Goal: Find specific fact: Find specific page/section

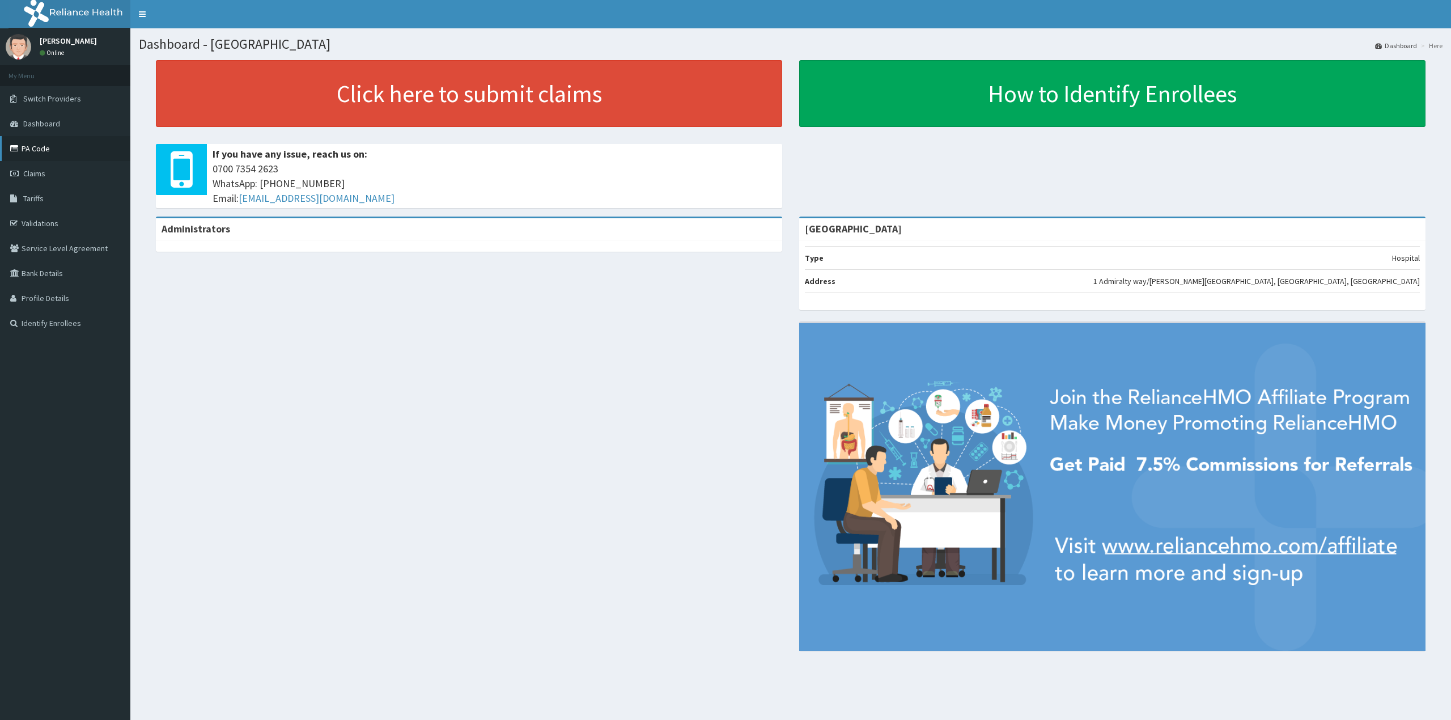
click at [64, 155] on link "PA Code" at bounding box center [65, 148] width 130 height 25
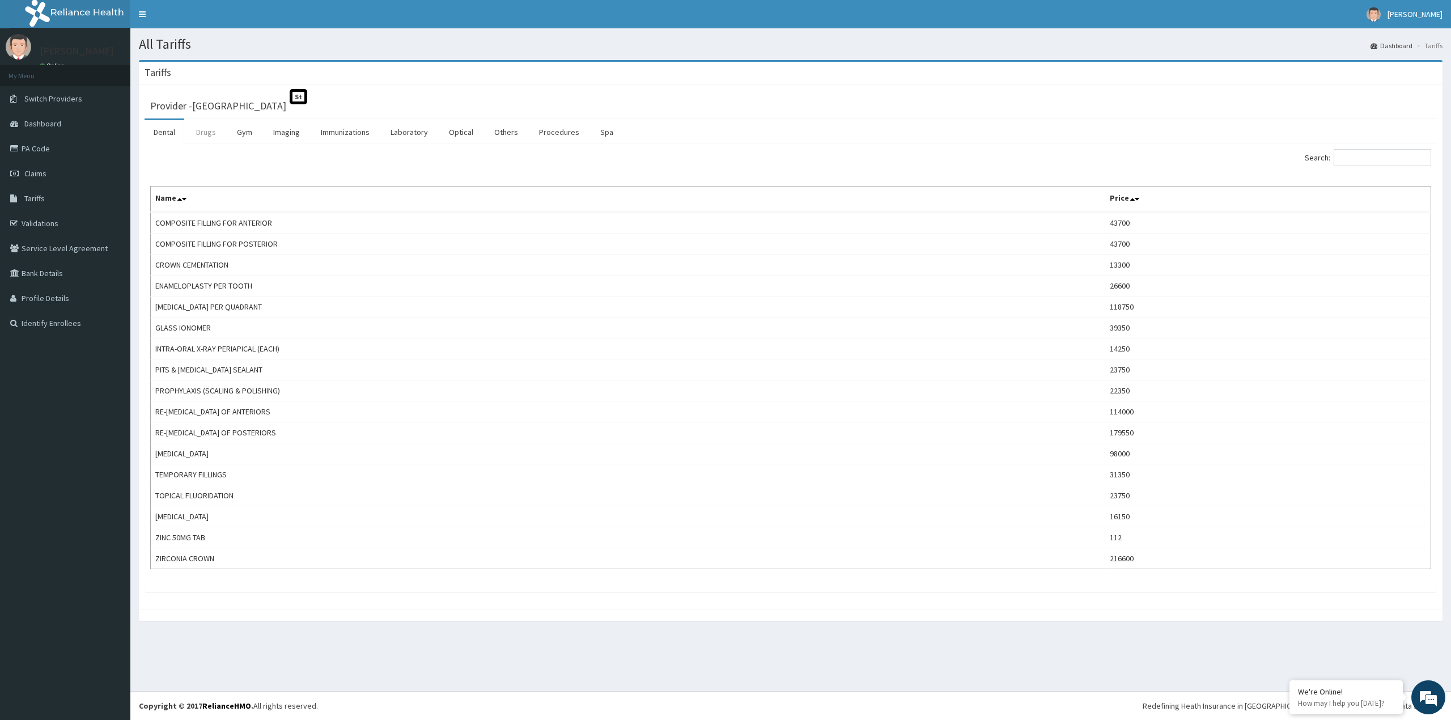
click at [196, 134] on link "Drugs" at bounding box center [206, 132] width 38 height 24
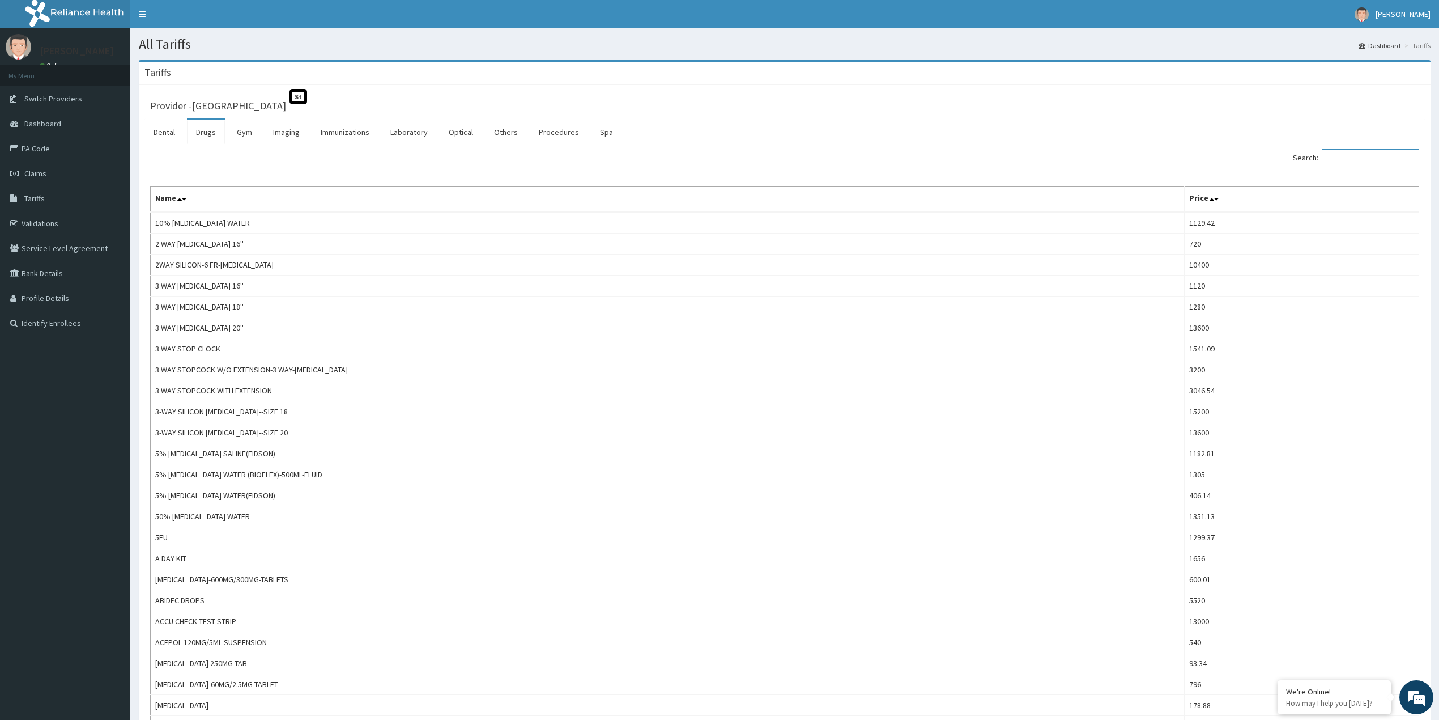
click at [1376, 155] on input "Search:" at bounding box center [1370, 157] width 97 height 17
click at [1377, 155] on input "Search:" at bounding box center [1370, 157] width 97 height 17
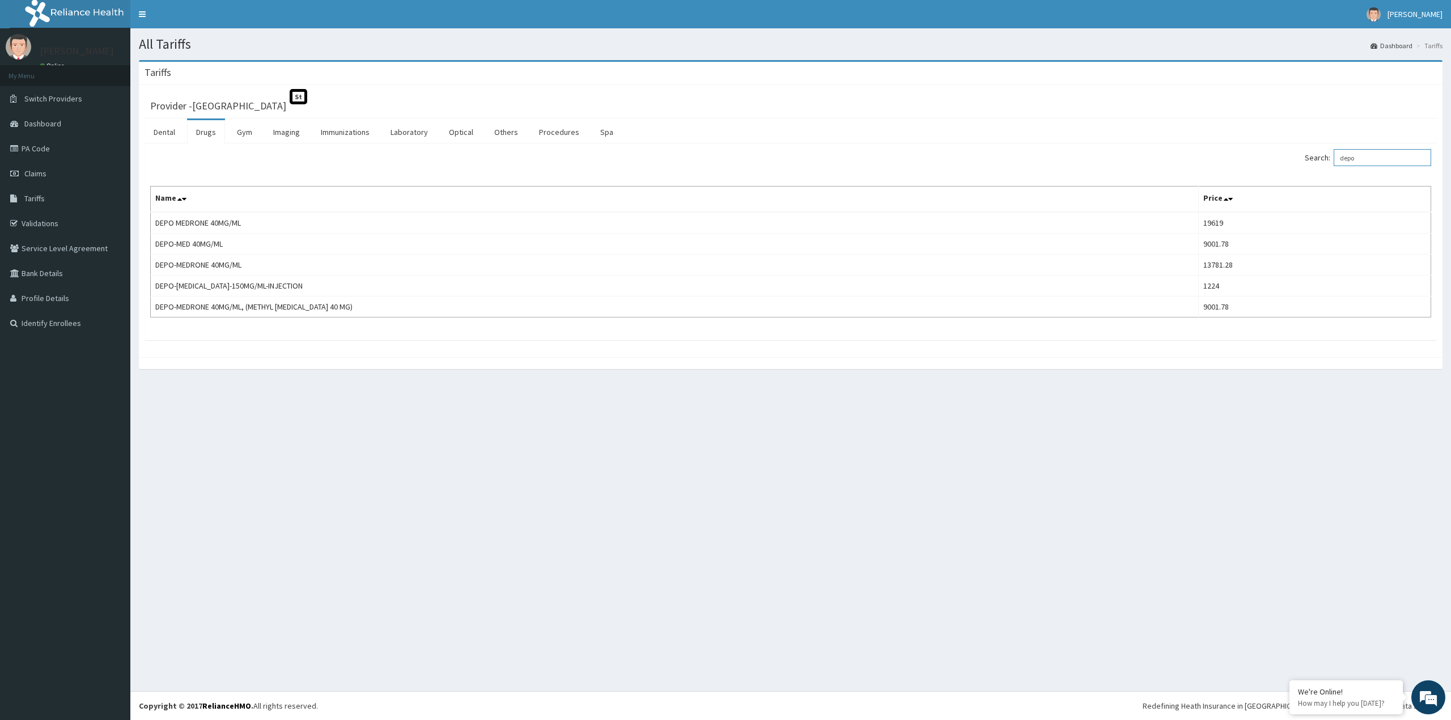
type input "depo"
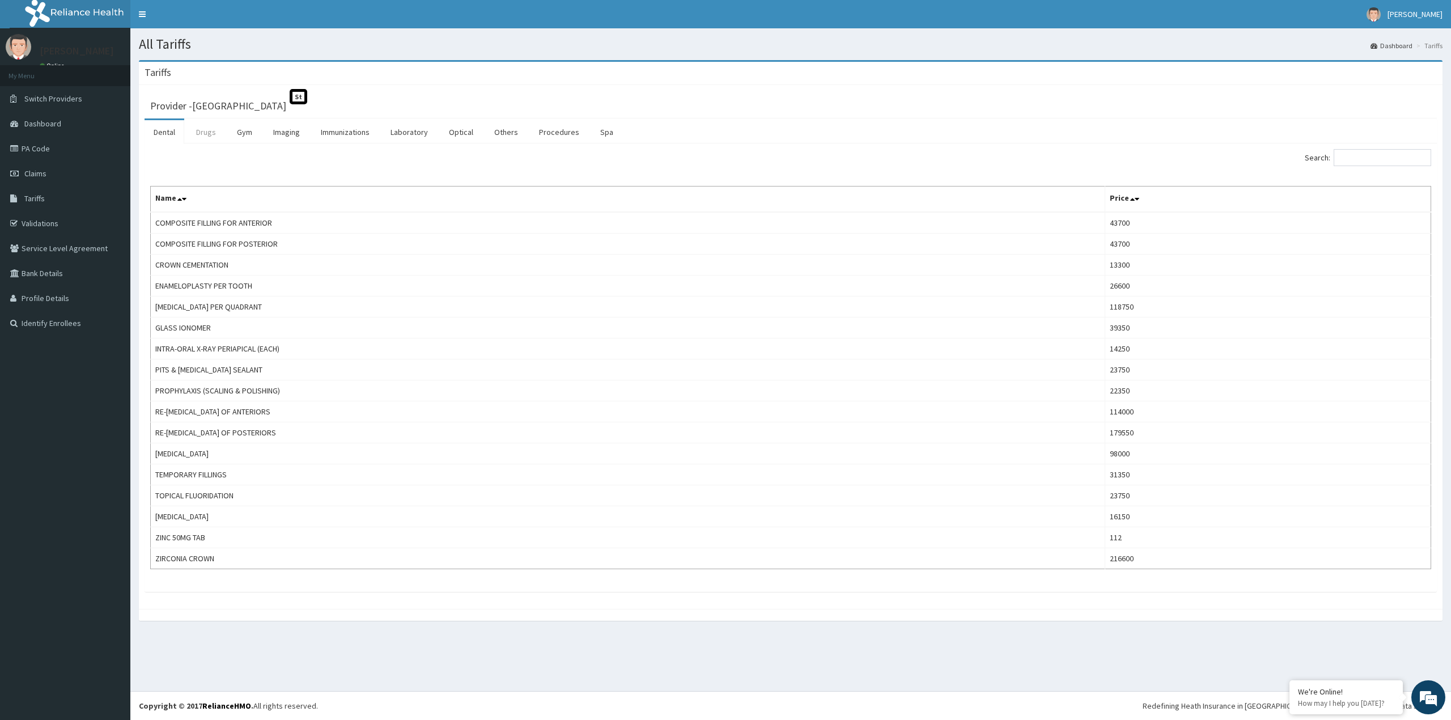
click at [209, 130] on link "Drugs" at bounding box center [206, 132] width 38 height 24
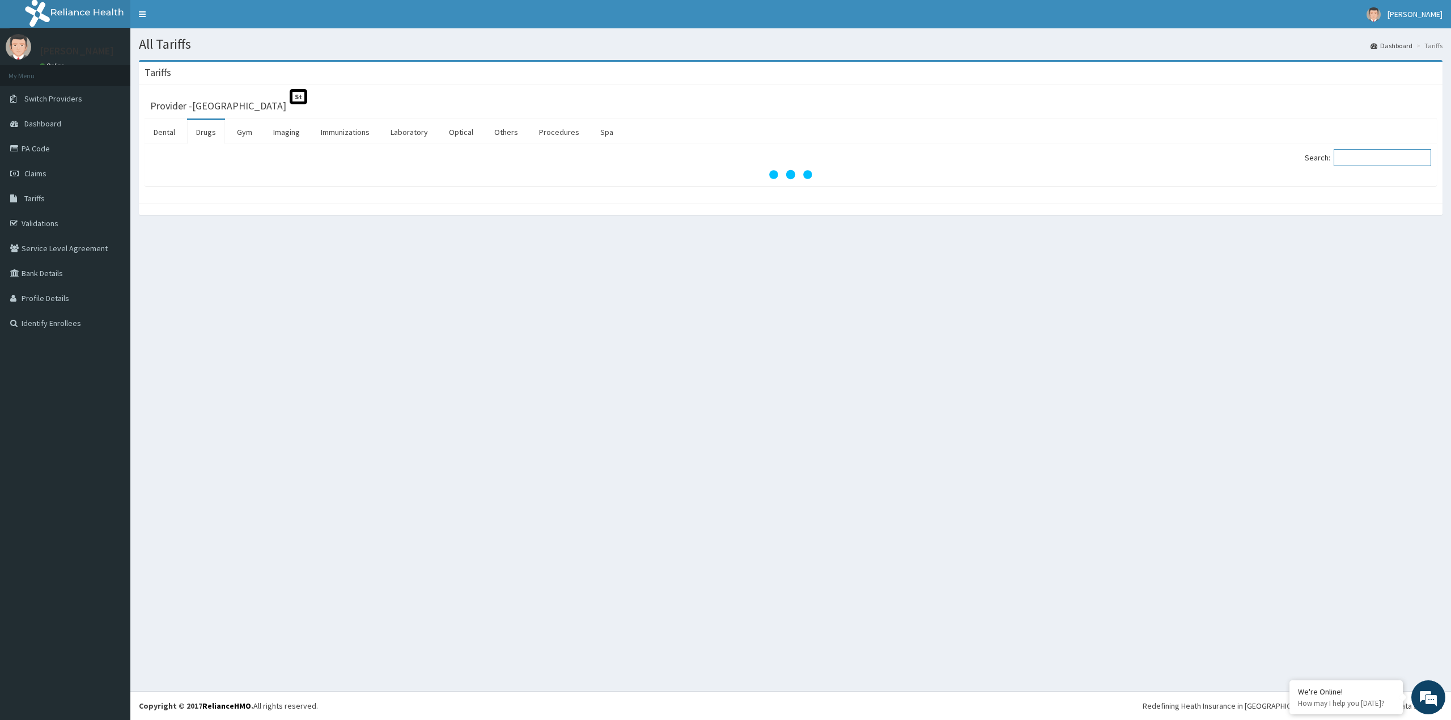
click at [1368, 159] on input "Search:" at bounding box center [1381, 157] width 97 height 17
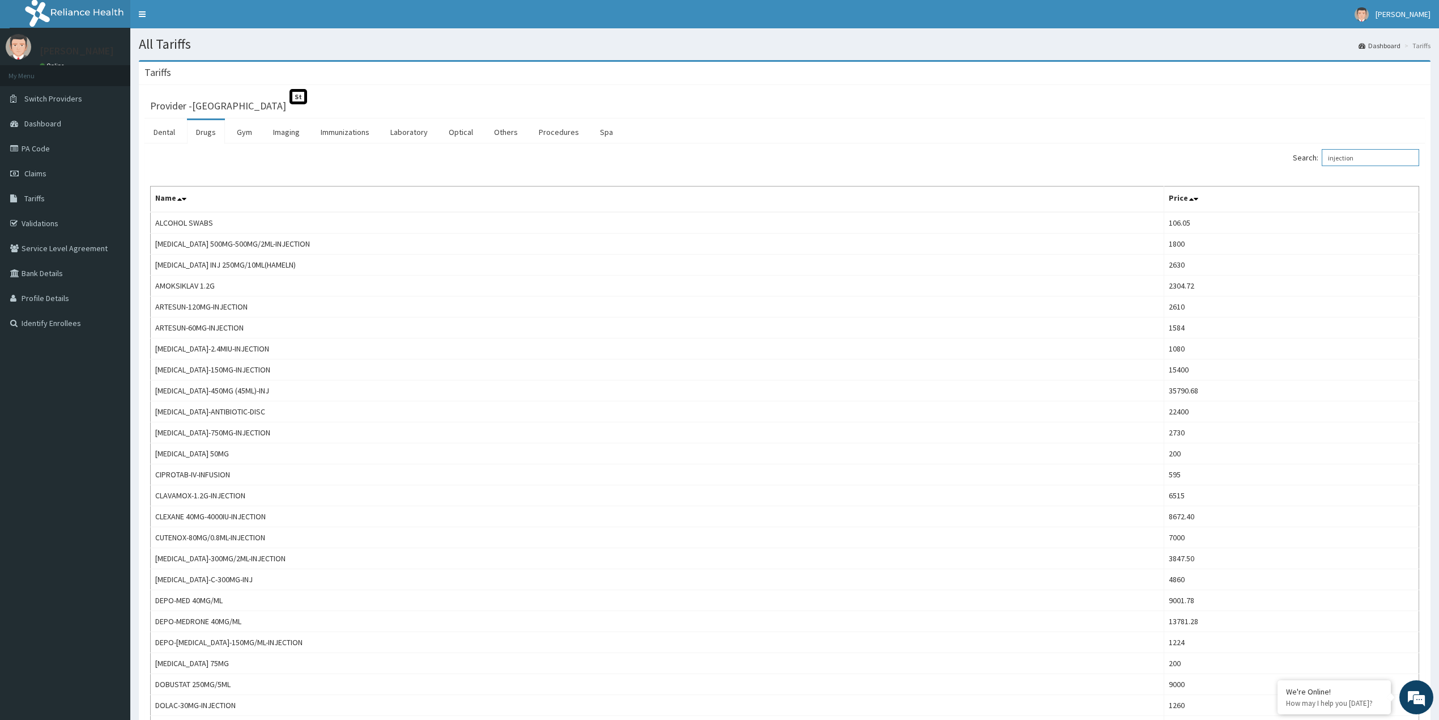
drag, startPoint x: 1363, startPoint y: 157, endPoint x: 1318, endPoint y: 152, distance: 45.6
click at [1318, 152] on label "Search: injection" at bounding box center [1356, 157] width 126 height 17
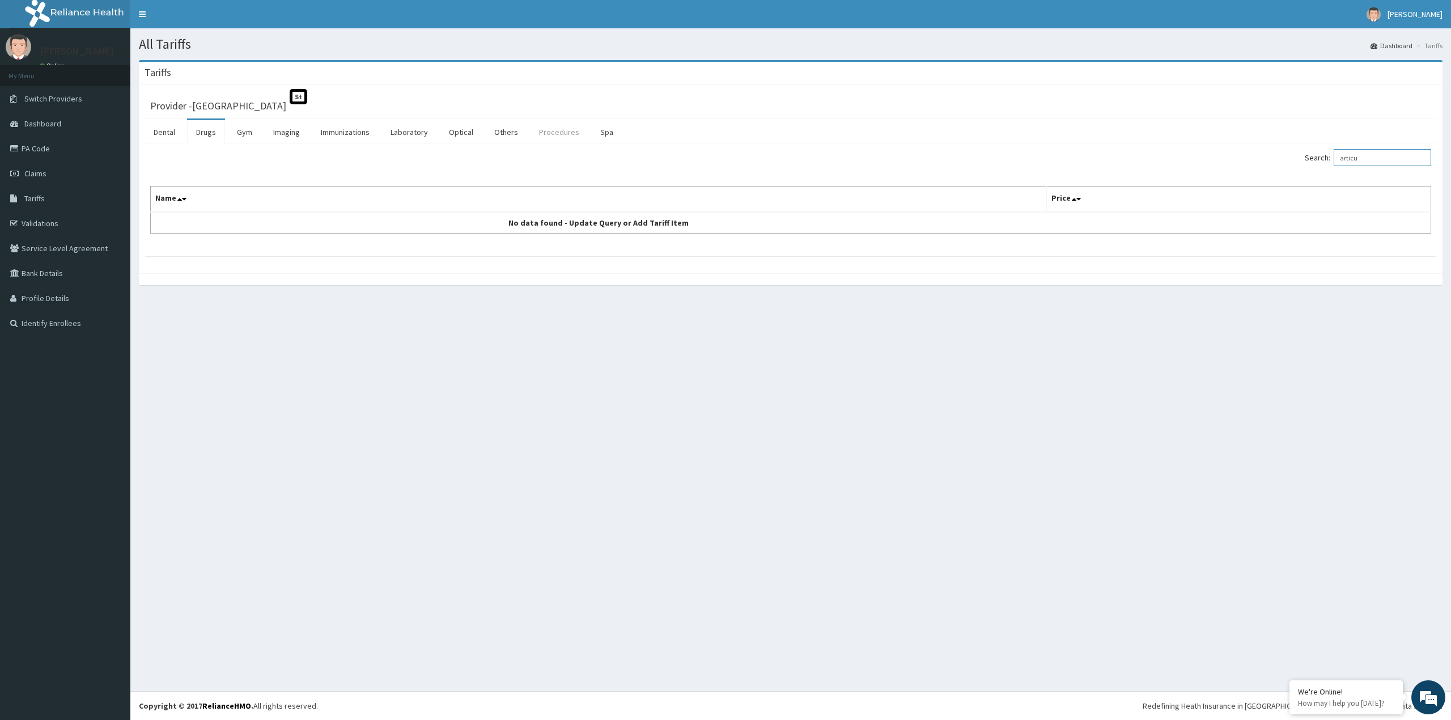
type input "articu"
click at [542, 132] on link "Procedures" at bounding box center [559, 132] width 58 height 24
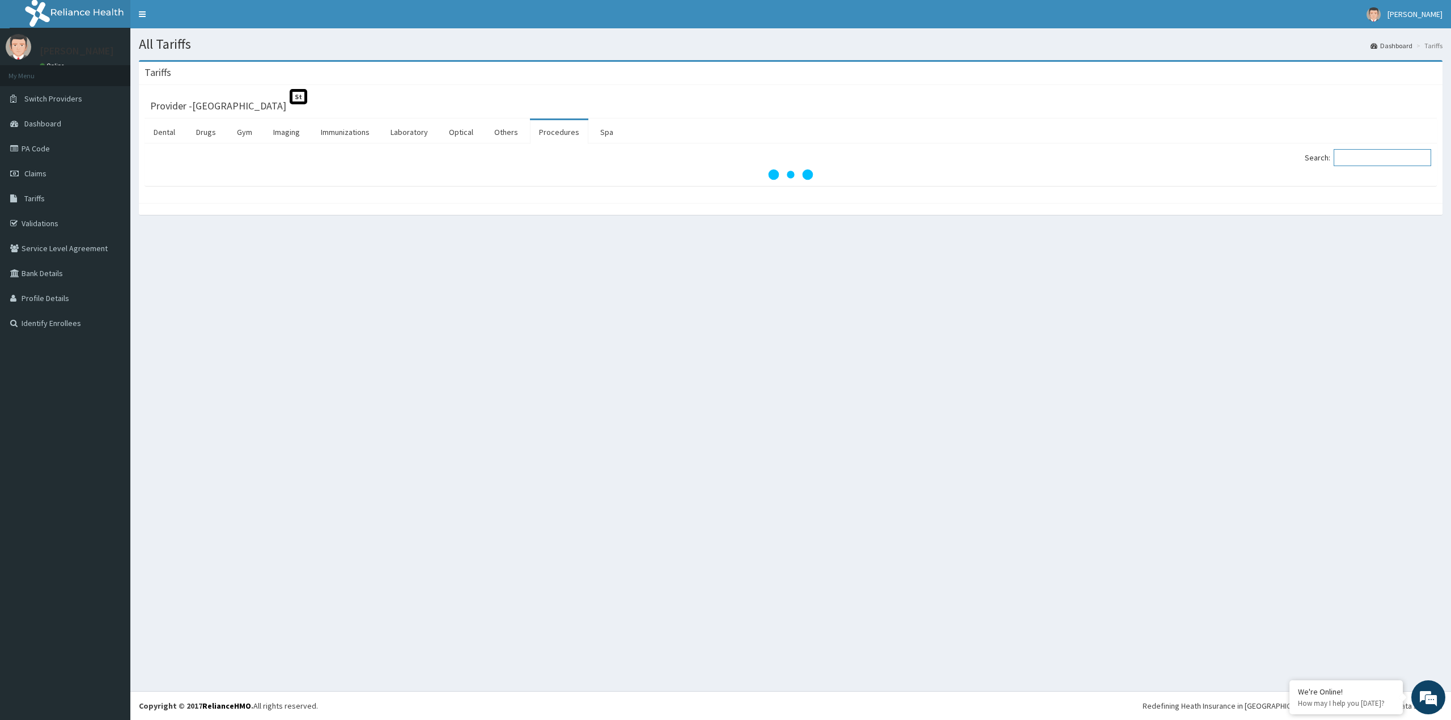
click at [1370, 155] on input "Search:" at bounding box center [1381, 157] width 97 height 17
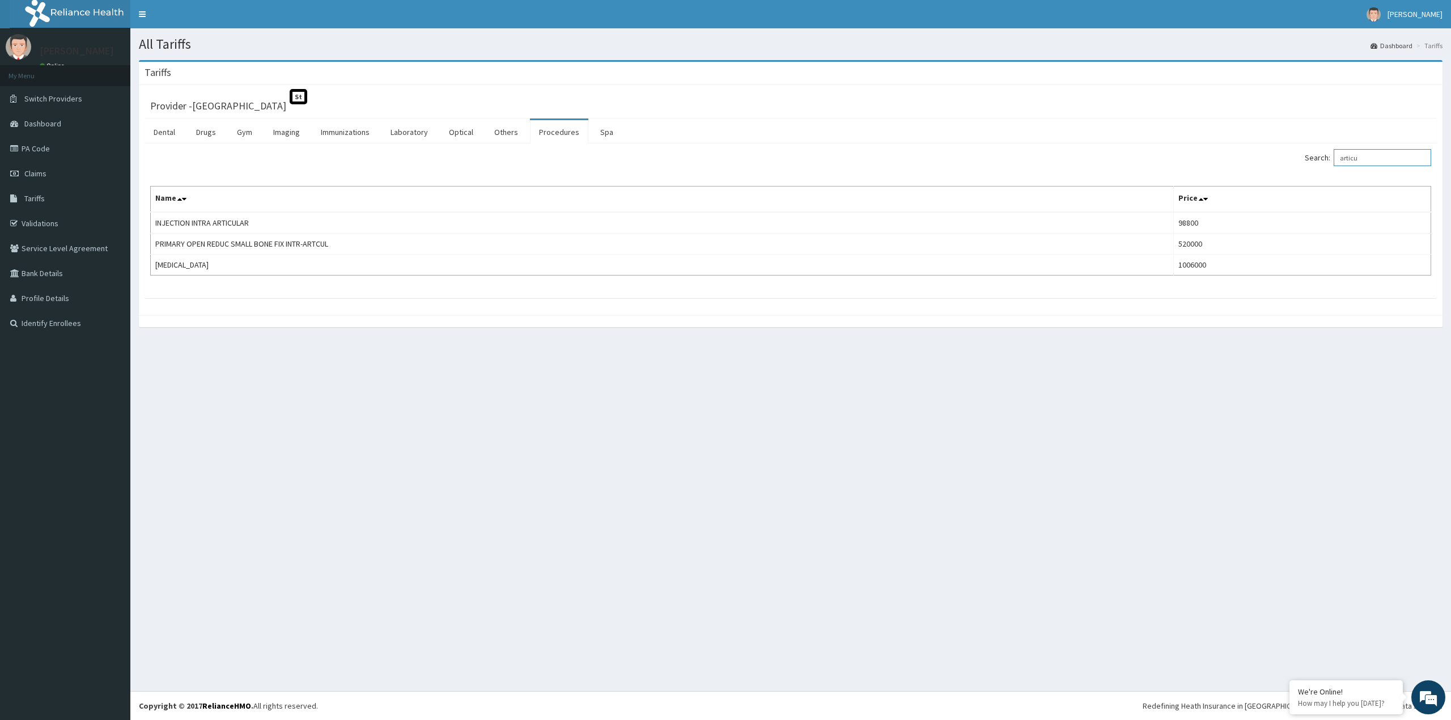
type input "articu"
